Goal: Find specific page/section: Find specific page/section

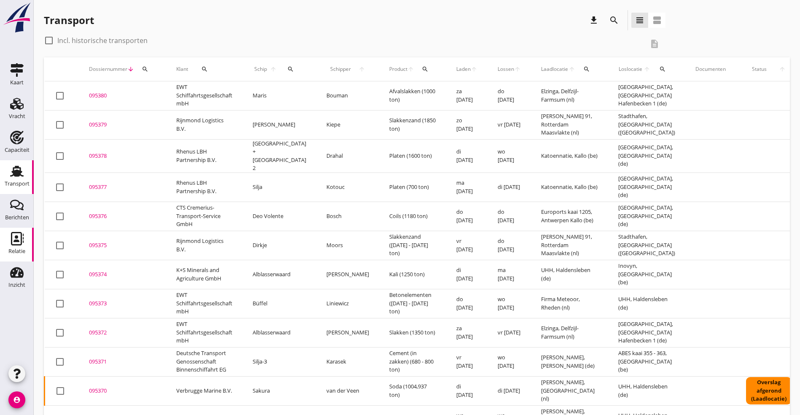
click at [20, 245] on use at bounding box center [17, 238] width 13 height 13
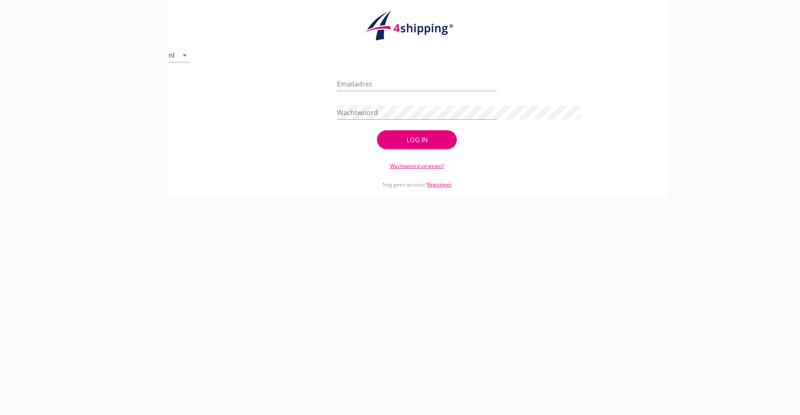
type input "[EMAIL_ADDRESS][DOMAIN_NAME]"
click at [407, 144] on div "Log in" at bounding box center [416, 140] width 53 height 10
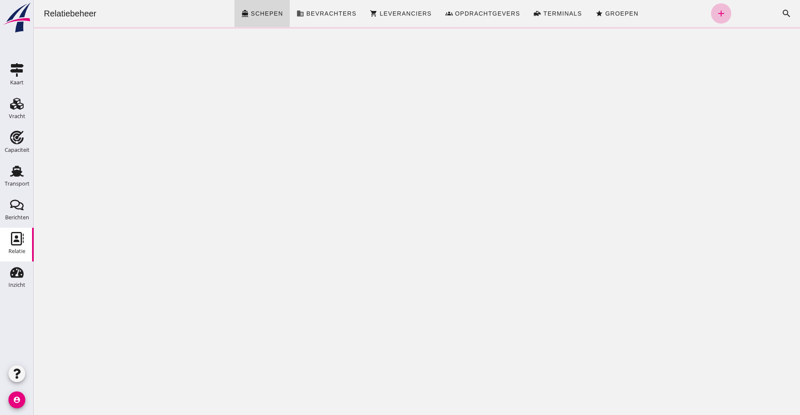
click at [13, 242] on icon "Relatie" at bounding box center [16, 238] width 13 height 13
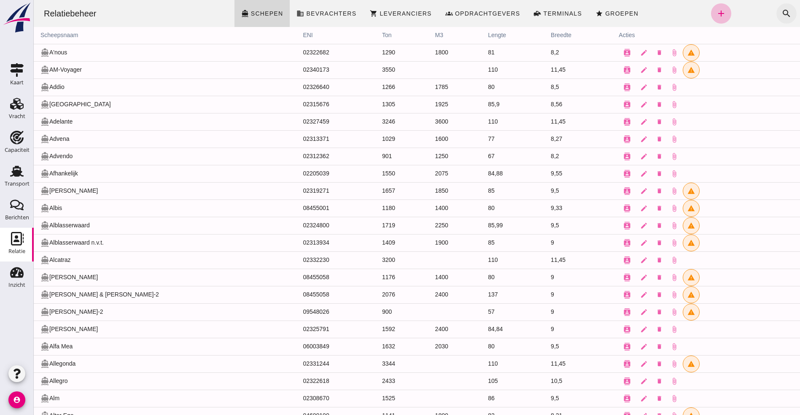
click at [781, 13] on icon "search" at bounding box center [786, 13] width 10 height 10
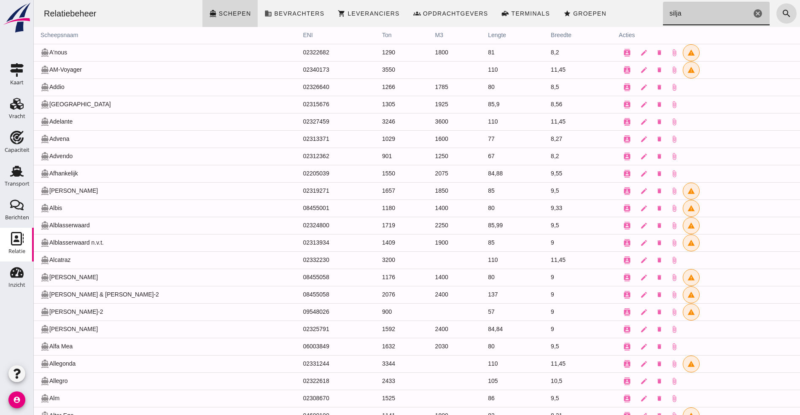
type input "silja"
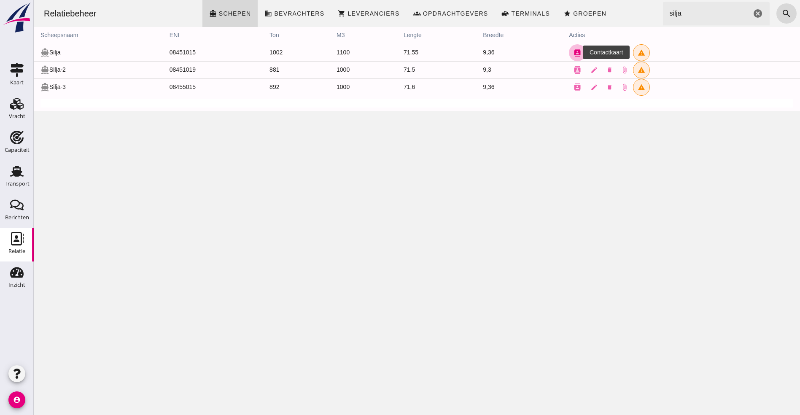
click at [573, 51] on icon "contacts" at bounding box center [577, 53] width 8 height 8
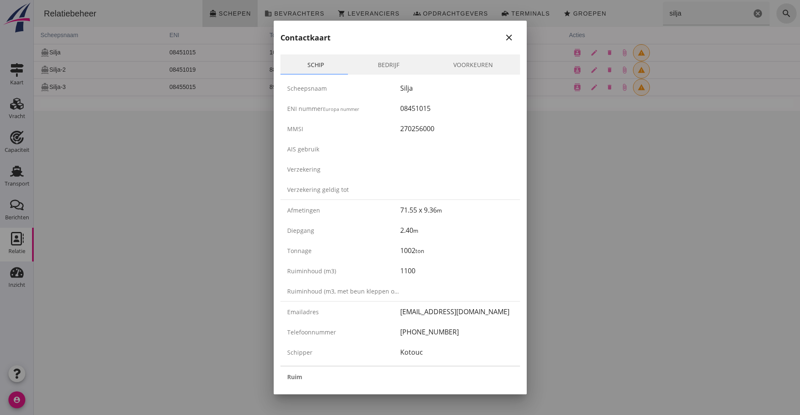
click at [505, 38] on div "close" at bounding box center [508, 37] width 15 height 10
